Goal: Information Seeking & Learning: Learn about a topic

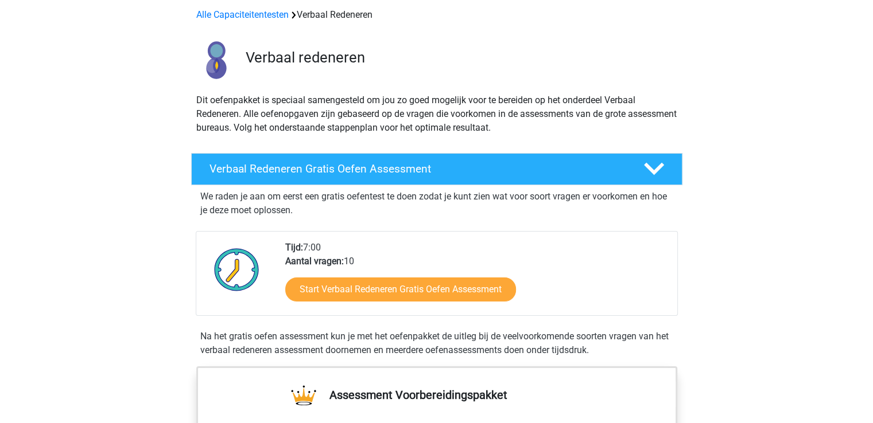
scroll to position [48, 0]
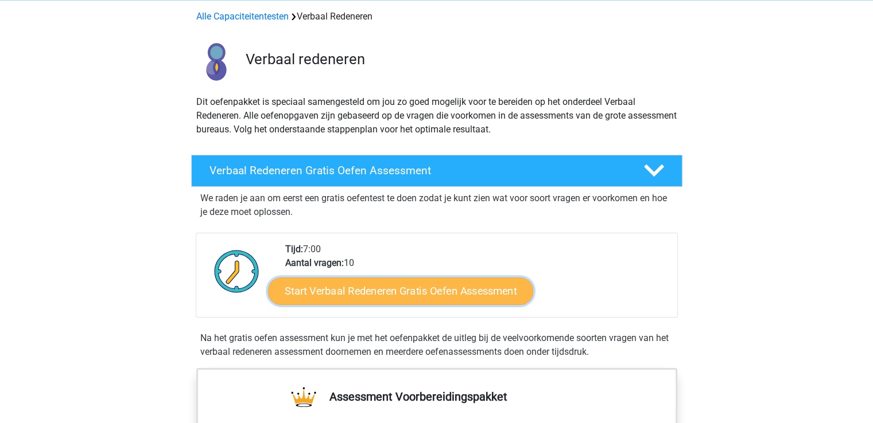
click at [399, 290] on link "Start Verbaal Redeneren Gratis Oefen Assessment" at bounding box center [400, 292] width 265 height 28
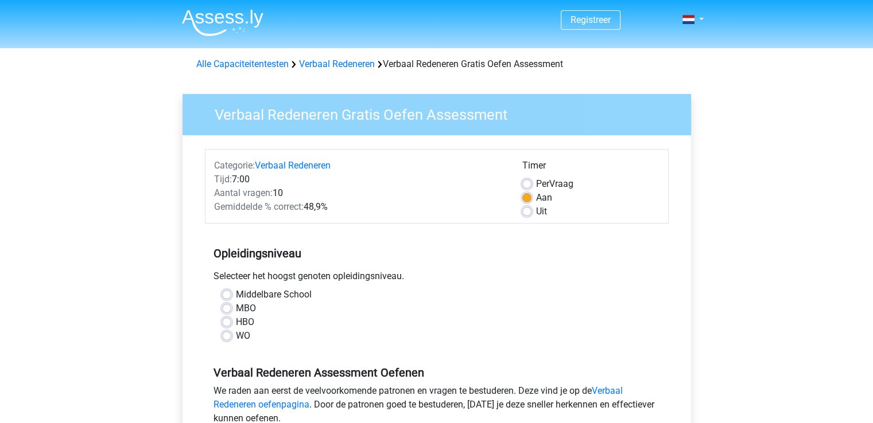
click at [236, 293] on label "Middelbare School" at bounding box center [274, 295] width 76 height 14
click at [229, 293] on input "Middelbare School" at bounding box center [226, 293] width 9 height 11
radio input "true"
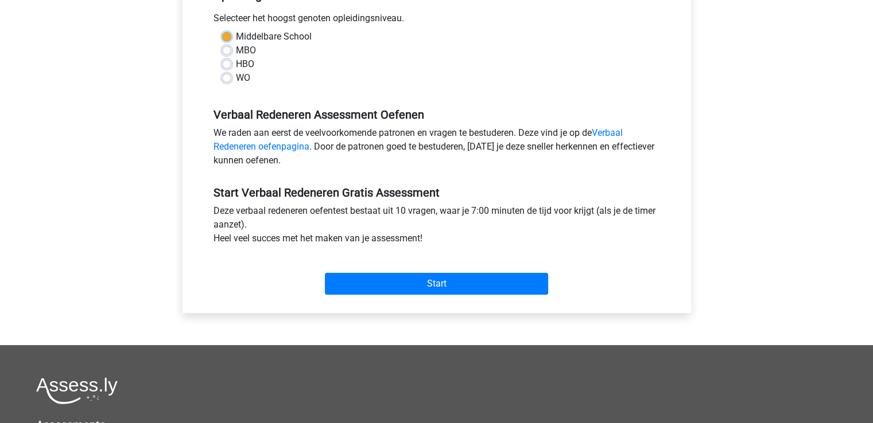
scroll to position [279, 0]
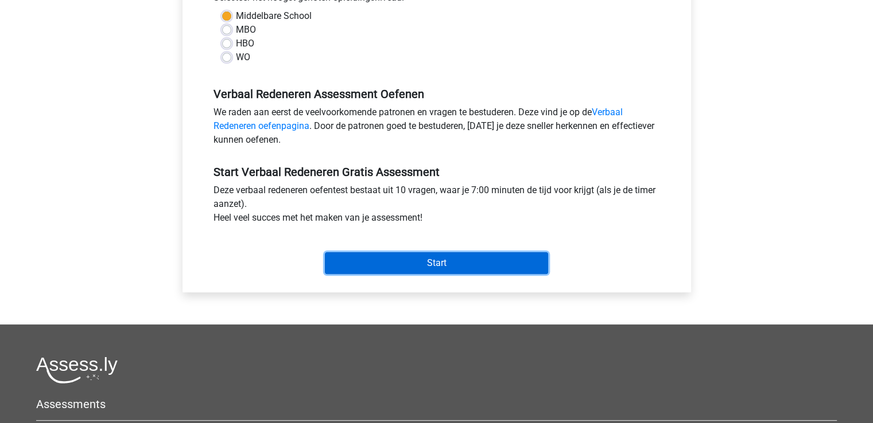
click at [432, 262] on input "Start" at bounding box center [436, 263] width 223 height 22
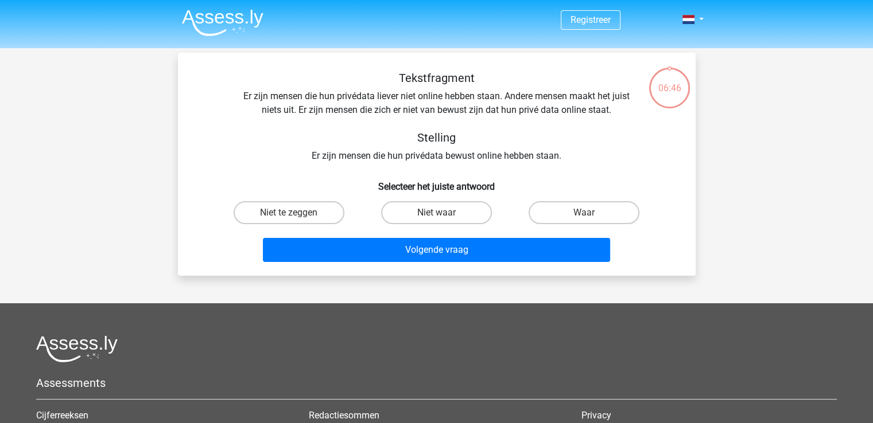
click at [438, 213] on input "Niet waar" at bounding box center [439, 216] width 7 height 7
radio input "true"
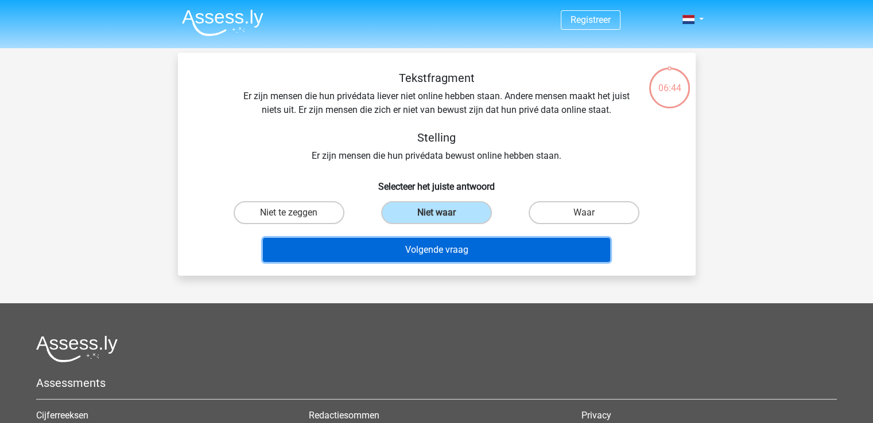
click at [446, 250] on button "Volgende vraag" at bounding box center [436, 250] width 347 height 24
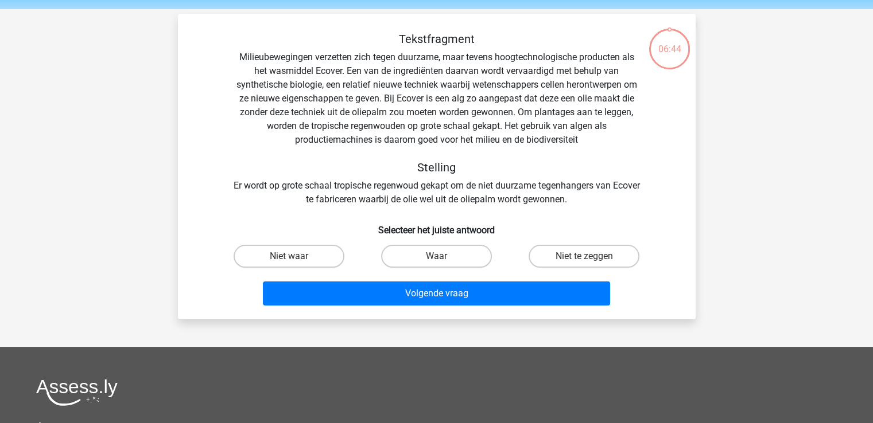
scroll to position [53, 0]
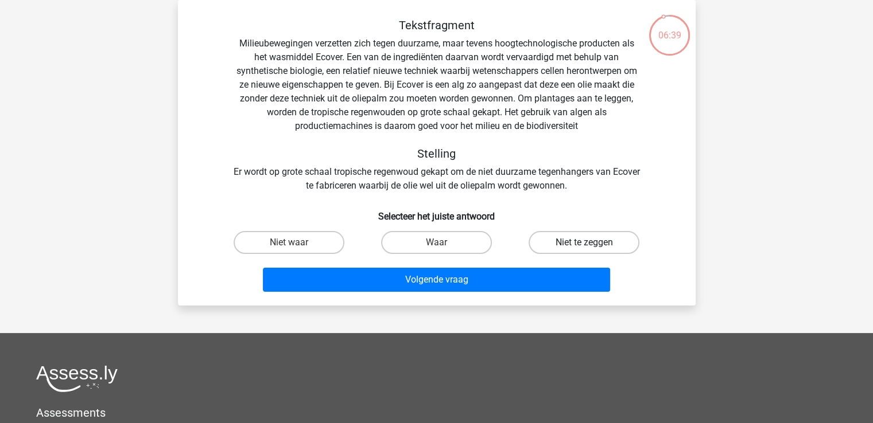
click at [570, 241] on label "Niet te zeggen" at bounding box center [583, 242] width 111 height 23
click at [584, 243] on input "Niet te zeggen" at bounding box center [587, 246] width 7 height 7
radio input "true"
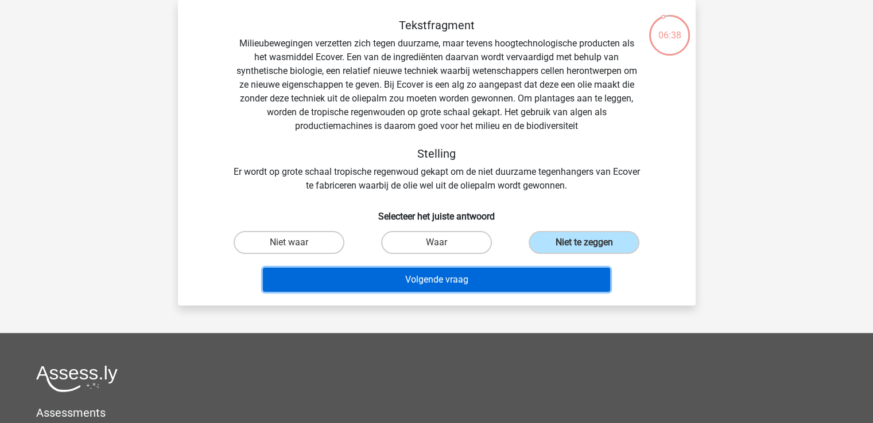
click at [438, 277] on button "Volgende vraag" at bounding box center [436, 280] width 347 height 24
